Goal: Find contact information: Find contact information

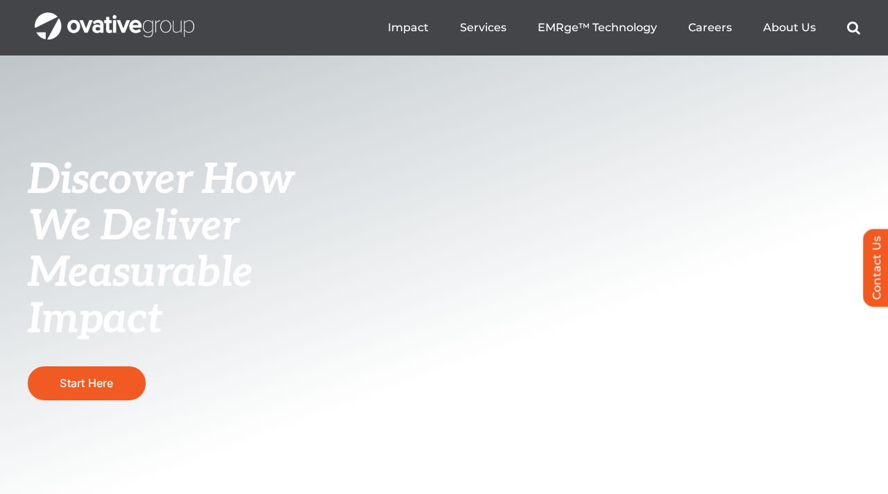
scroll to position [51, 0]
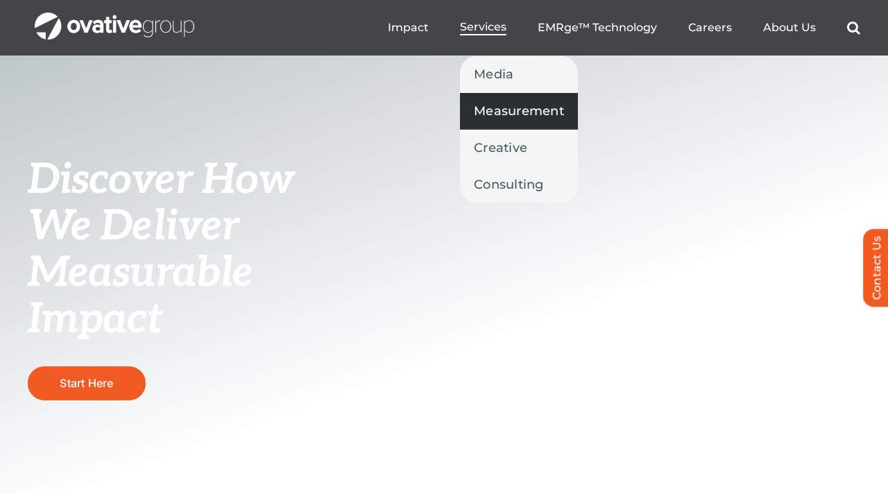
click at [515, 107] on span "Measurement" at bounding box center [519, 110] width 90 height 19
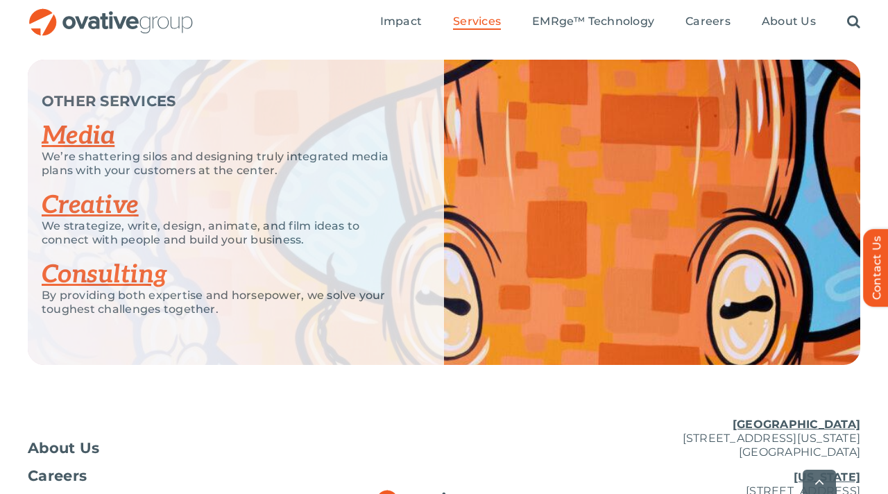
scroll to position [2839, 0]
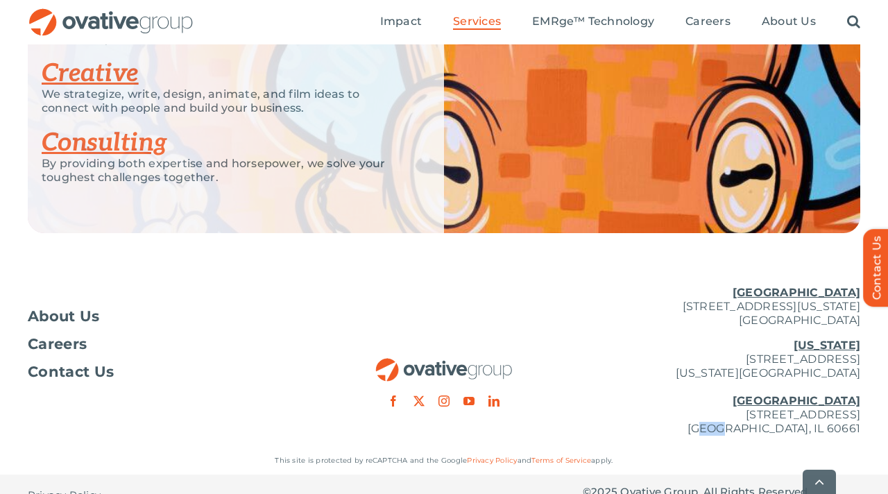
drag, startPoint x: 768, startPoint y: 408, endPoint x: 788, endPoint y: 408, distance: 20.8
click at [788, 408] on p "[US_STATE][GEOGRAPHIC_DATA][STREET_ADDRESS][US_STATE] [GEOGRAPHIC_DATA] [STREET…" at bounding box center [721, 386] width 277 height 97
click at [882, 404] on div "About Us Careers Contact Us [GEOGRAPHIC_DATA] [STREET_ADDRESS][GEOGRAPHIC_DATA]…" at bounding box center [444, 361] width 888 height 172
drag, startPoint x: 858, startPoint y: 407, endPoint x: 762, endPoint y: 363, distance: 105.2
click at [762, 363] on p "[US_STATE][GEOGRAPHIC_DATA][STREET_ADDRESS][US_STATE] [GEOGRAPHIC_DATA] [STREET…" at bounding box center [721, 386] width 277 height 97
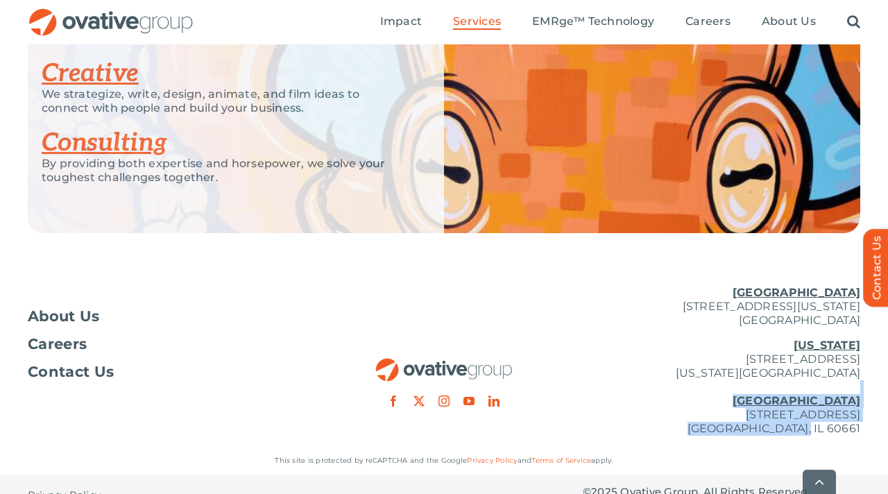
copy p "[GEOGRAPHIC_DATA] [STREET_ADDRESS]"
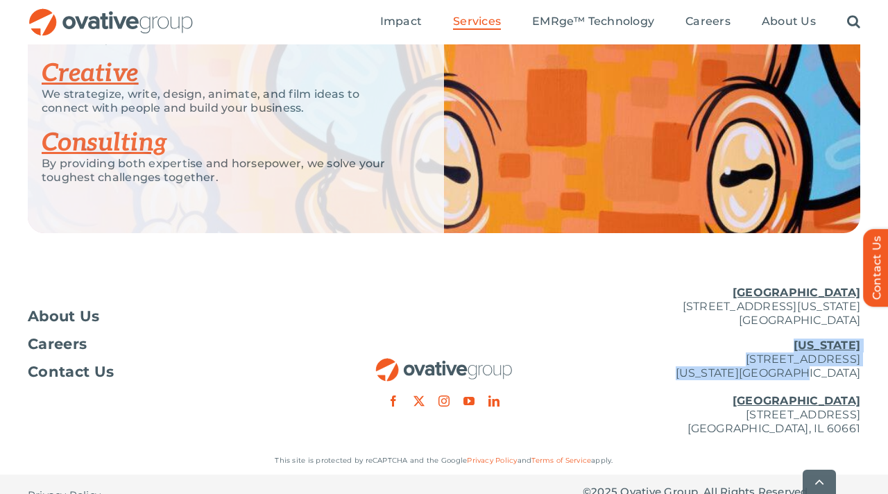
drag, startPoint x: 797, startPoint y: 317, endPoint x: 857, endPoint y: 349, distance: 67.6
click at [857, 349] on p "[US_STATE][GEOGRAPHIC_DATA][STREET_ADDRESS][US_STATE] [GEOGRAPHIC_DATA] [STREET…" at bounding box center [721, 386] width 277 height 97
copy p "[US_STATE][GEOGRAPHIC_DATA][STREET_ADDRESS][US_STATE]"
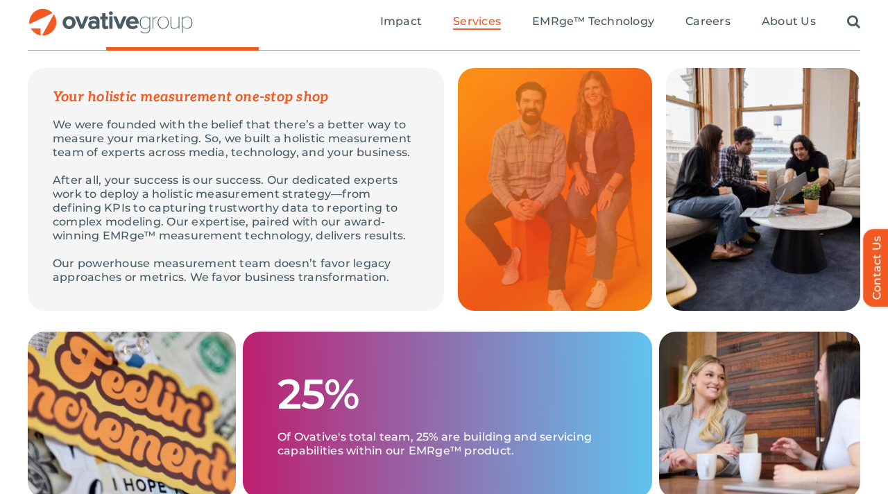
scroll to position [0, 0]
